Goal: Information Seeking & Learning: Learn about a topic

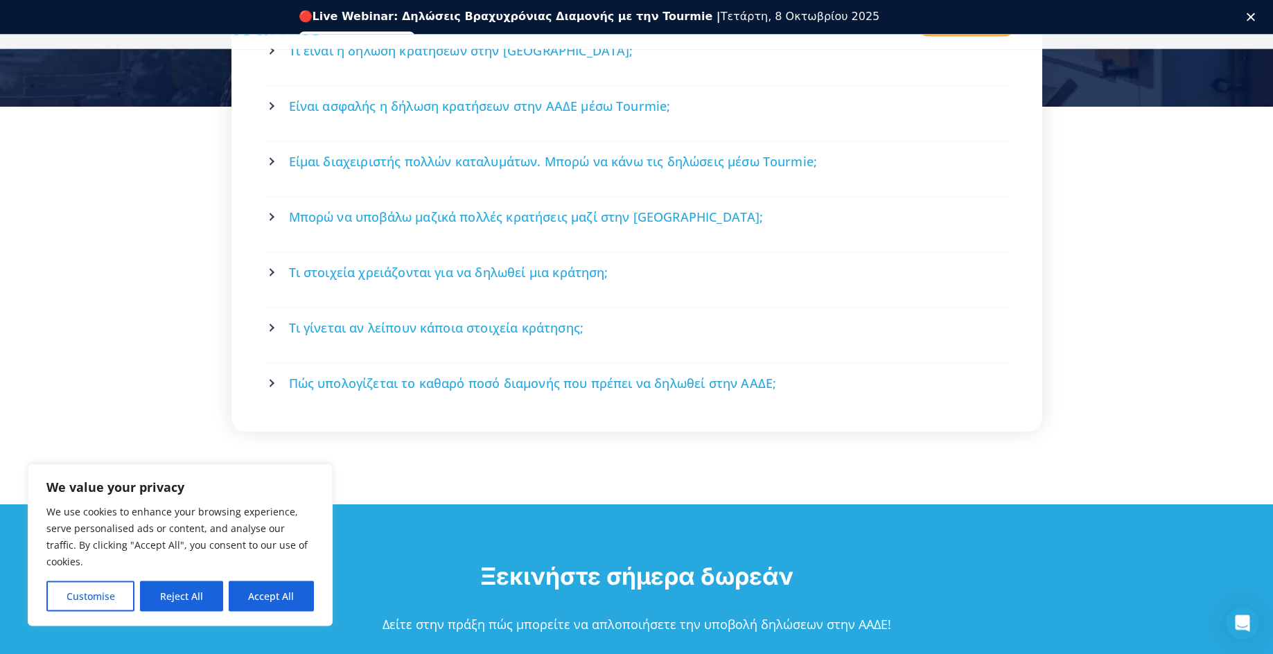
scroll to position [3057, 0]
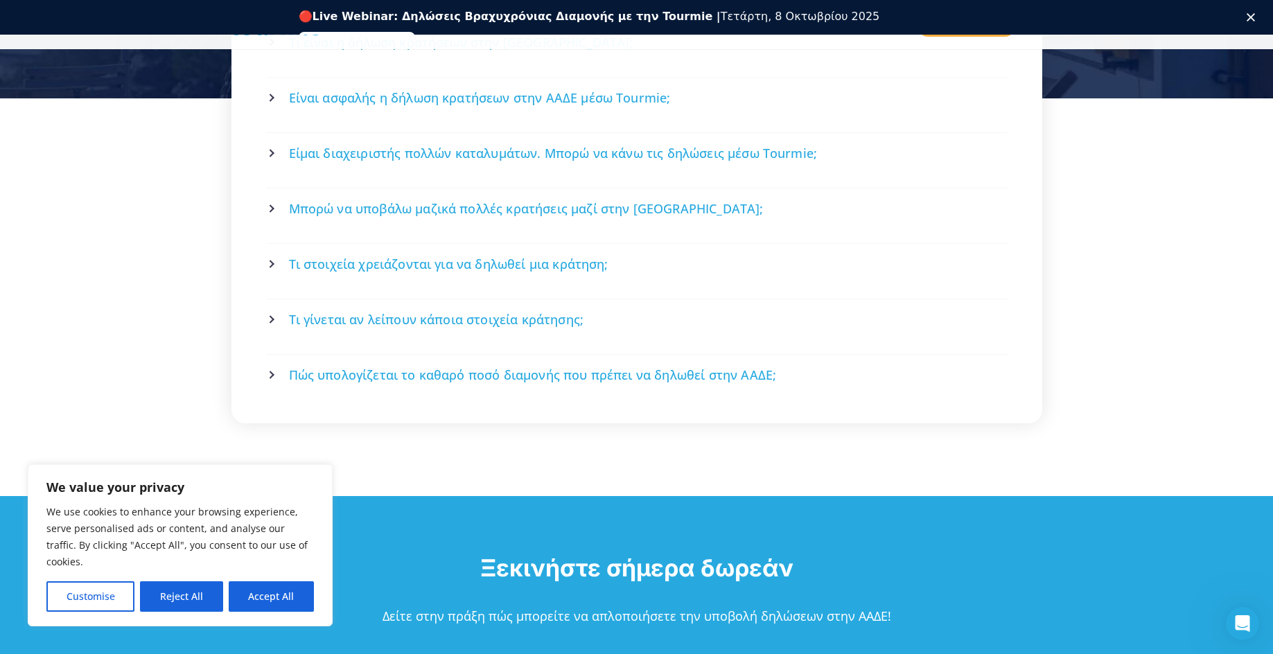
click at [534, 311] on span "Τι γίνεται αν λείπουν κάποια στοιχεία κράτησης;" at bounding box center [436, 319] width 295 height 17
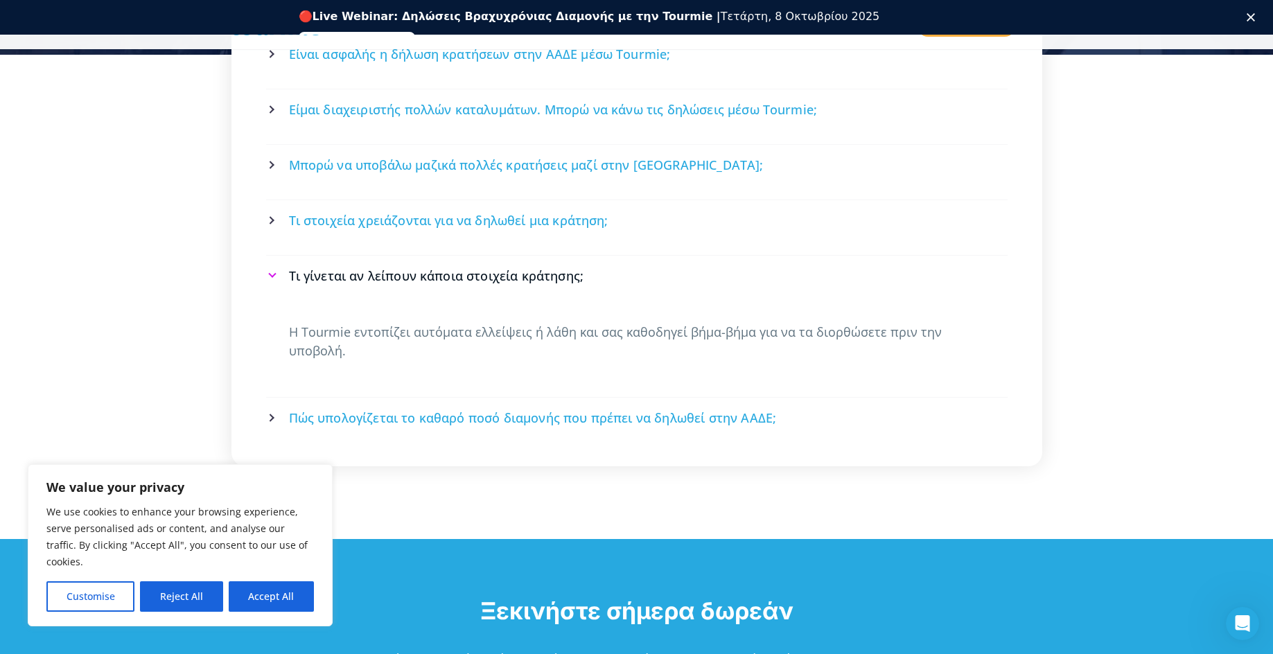
click at [674, 410] on span "Πώς υπολογίζεται το καθαρό ποσό διαμονής που πρέπει να δηλωθεί στην ΑΑΔΕ;" at bounding box center [533, 418] width 488 height 17
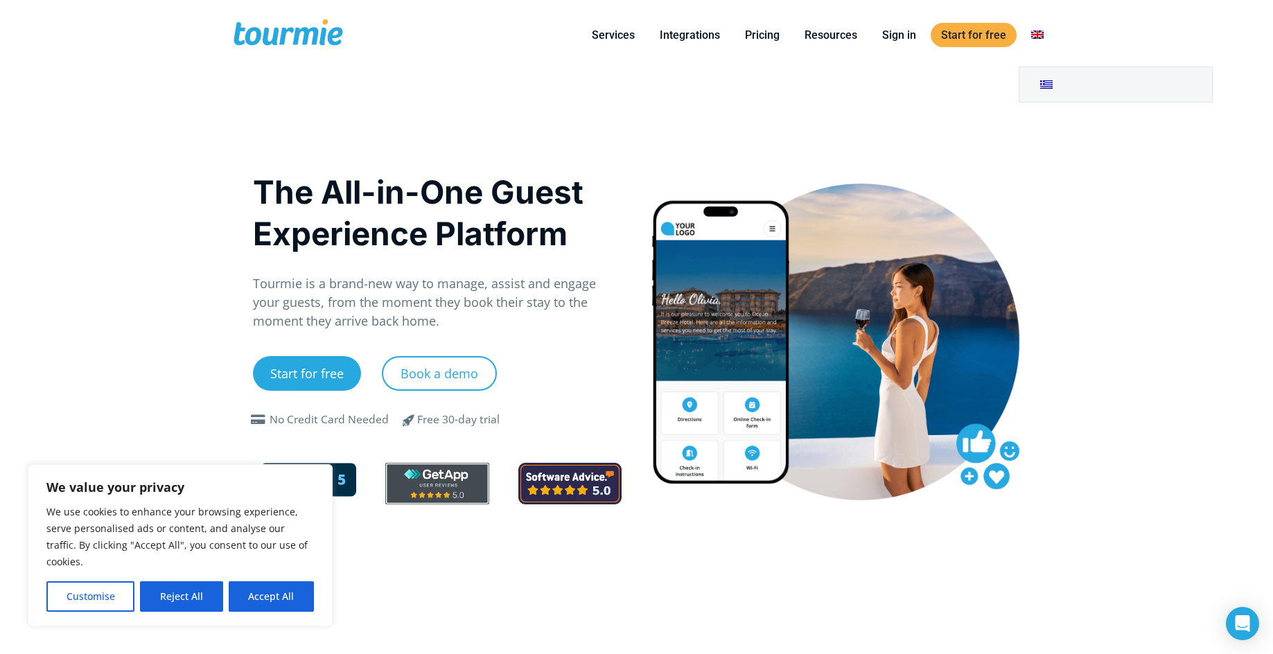
click at [1041, 33] on link "Switch to" at bounding box center [1037, 34] width 33 height 17
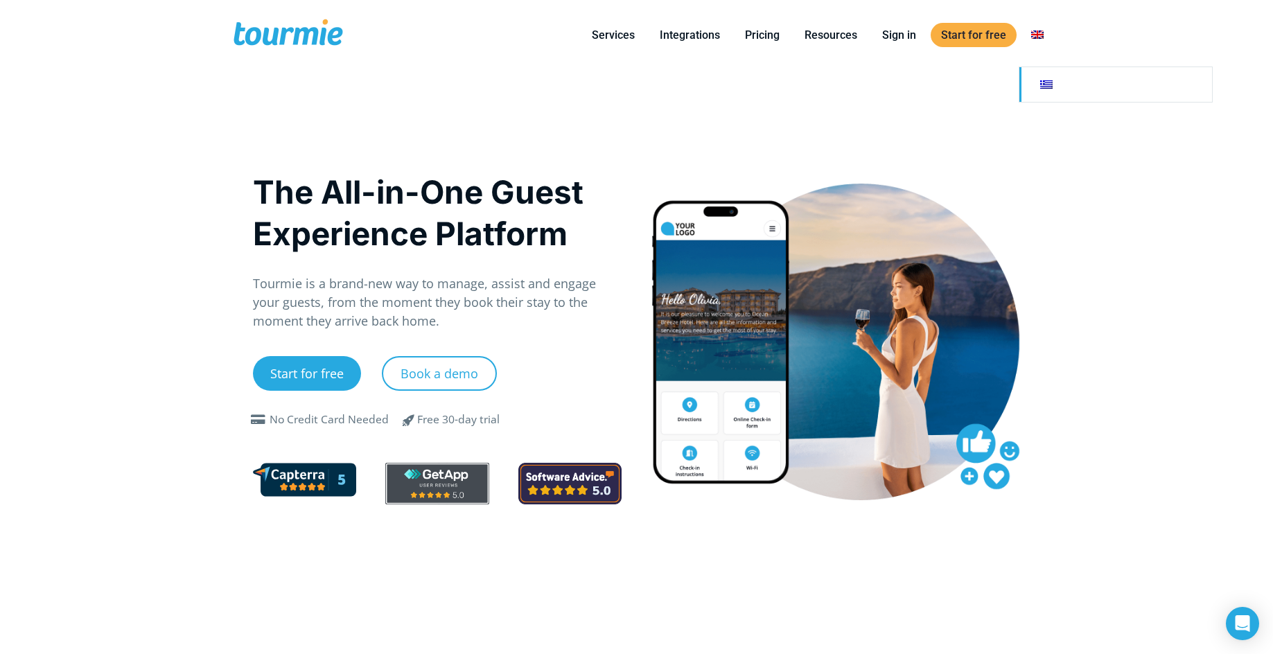
click at [1050, 82] on link "Switch to" at bounding box center [1116, 84] width 193 height 35
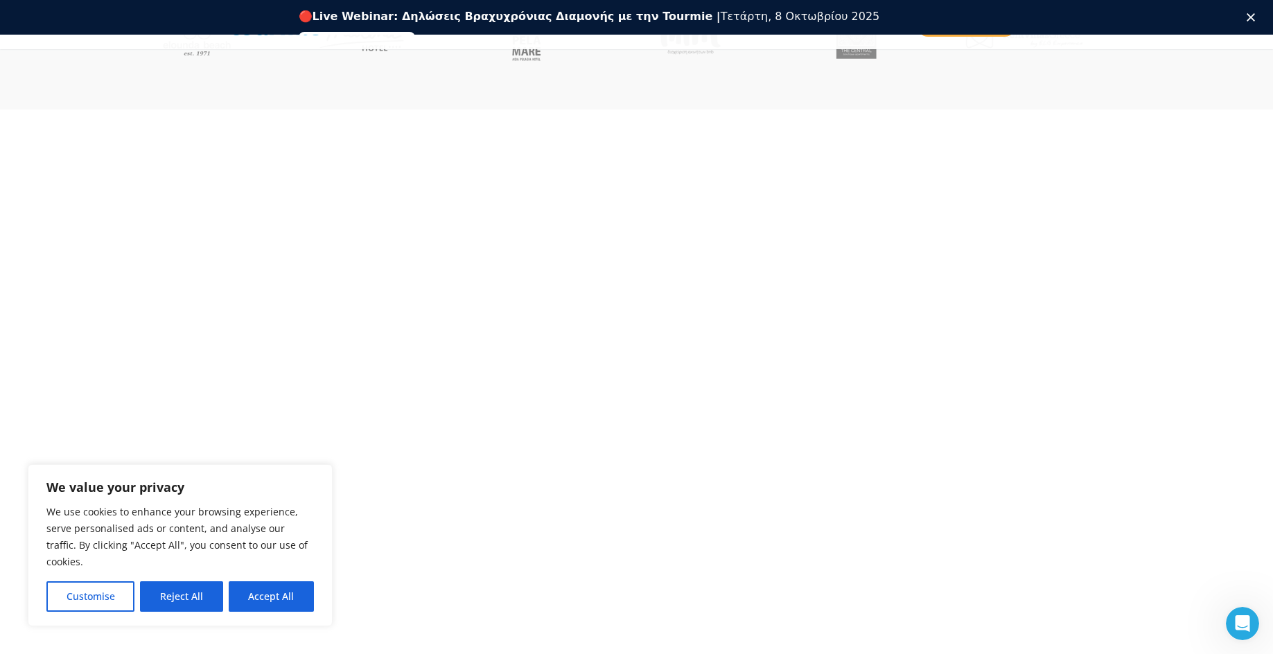
scroll to position [815, 0]
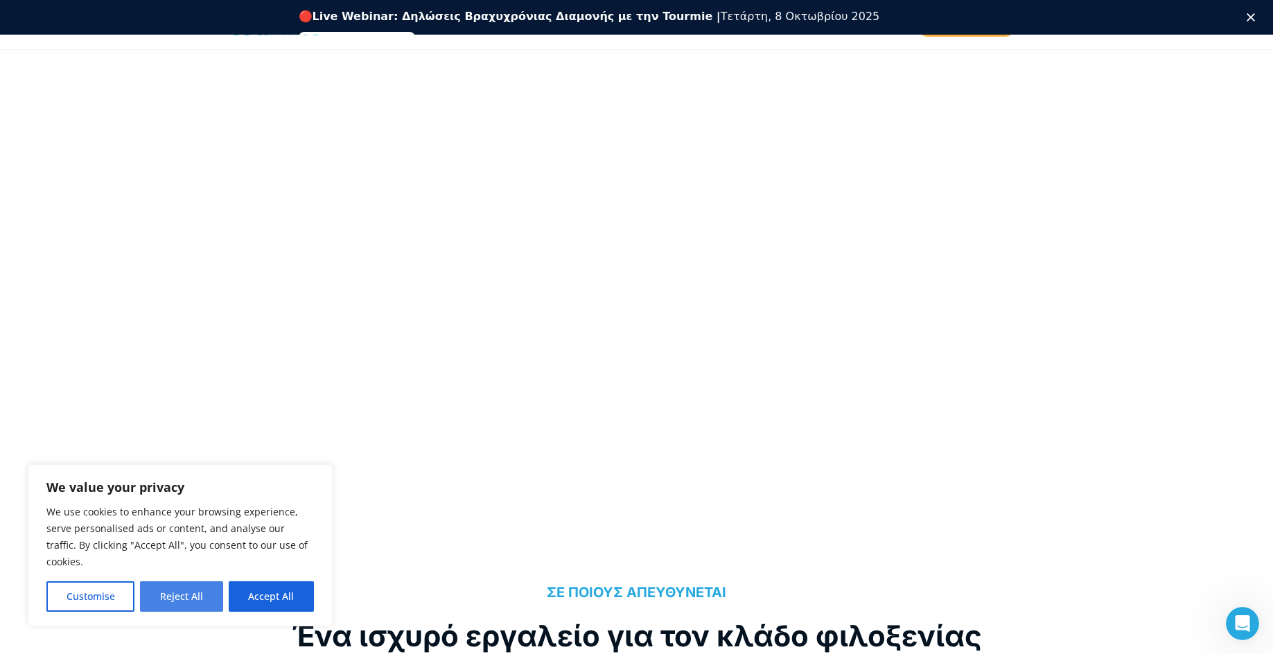
click at [159, 598] on button "Reject All" at bounding box center [181, 597] width 82 height 30
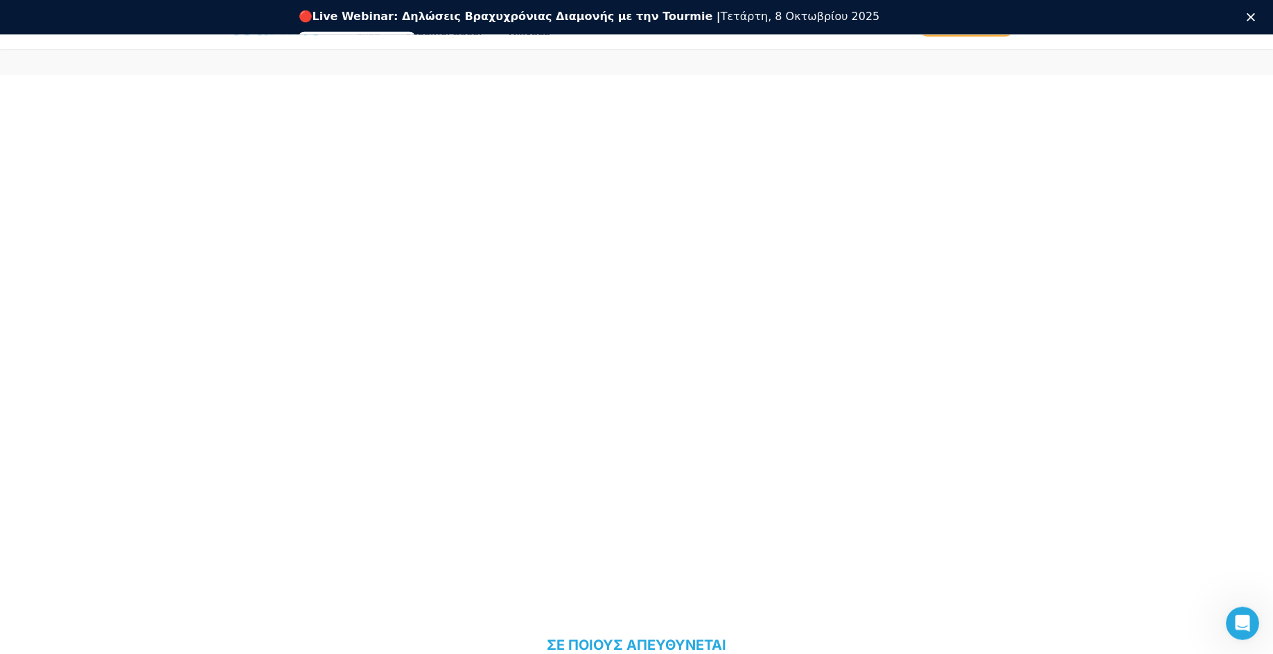
scroll to position [757, 0]
